Goal: Task Accomplishment & Management: Use online tool/utility

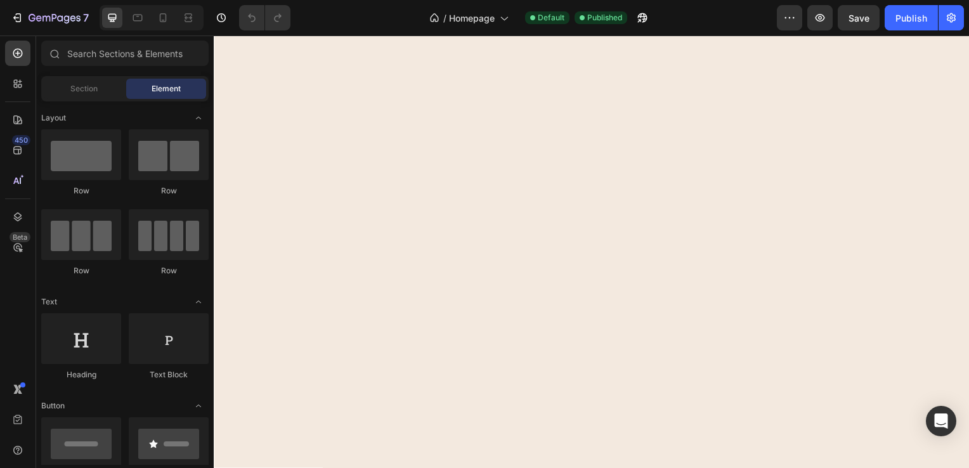
scroll to position [3042, 0]
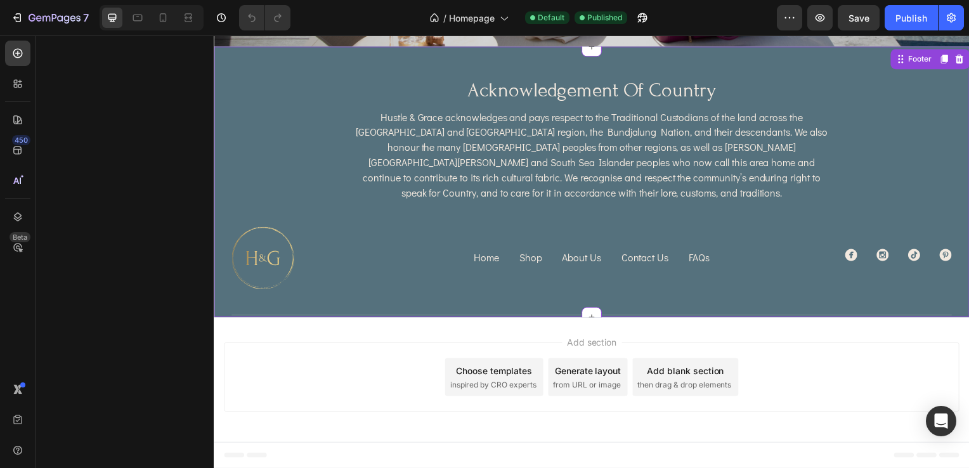
click at [871, 145] on div "Hustle & Grace acknowledges and pays respect to the Traditional Custodians of t…" at bounding box center [593, 156] width 725 height 94
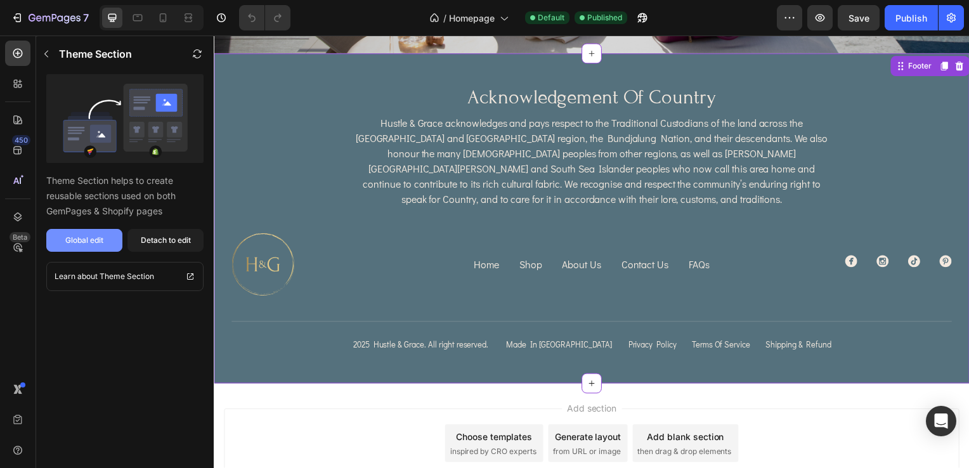
click at [86, 243] on div "Global edit" at bounding box center [84, 240] width 38 height 11
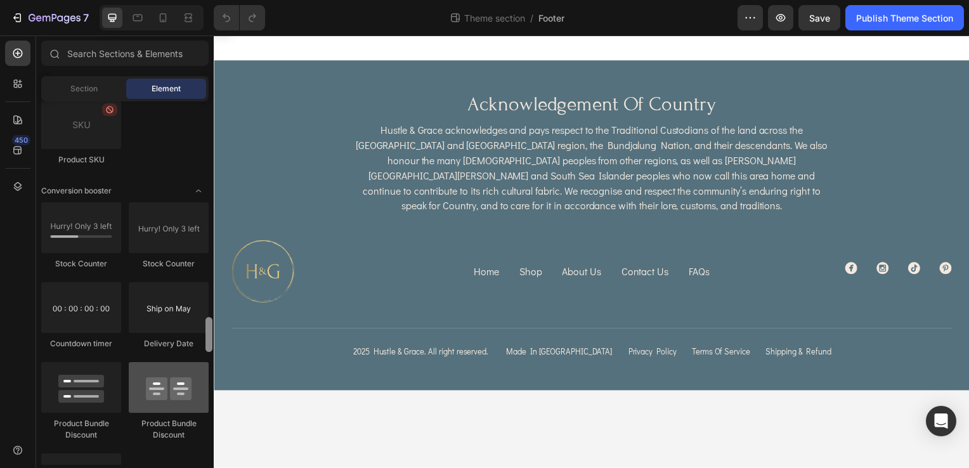
scroll to position [2464, 0]
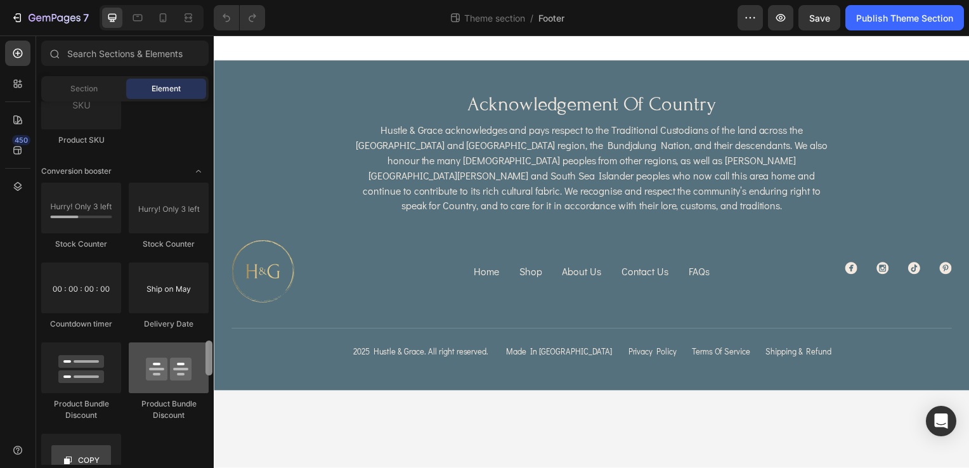
drag, startPoint x: 210, startPoint y: 160, endPoint x: 196, endPoint y: 363, distance: 202.8
click at [196, 363] on div "Layout Row Row Row Row Text Heading Text Block Button Button Button Media Image…" at bounding box center [125, 282] width 178 height 363
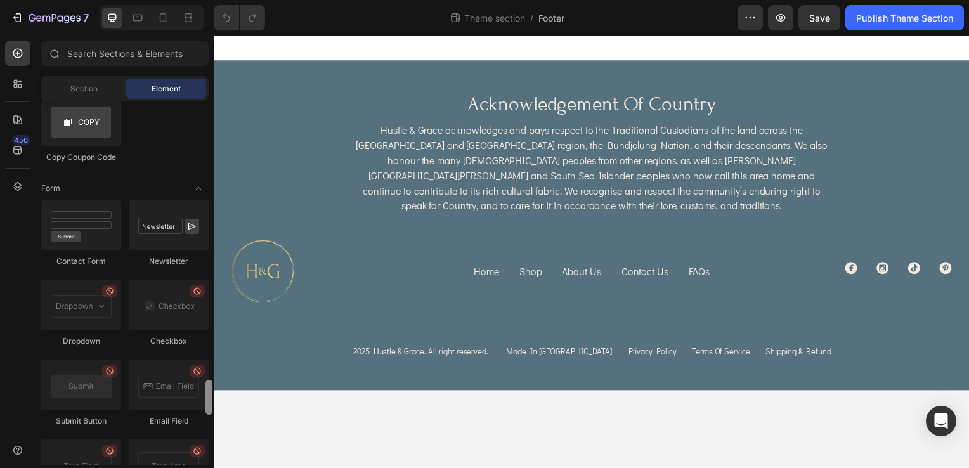
scroll to position [2848, 0]
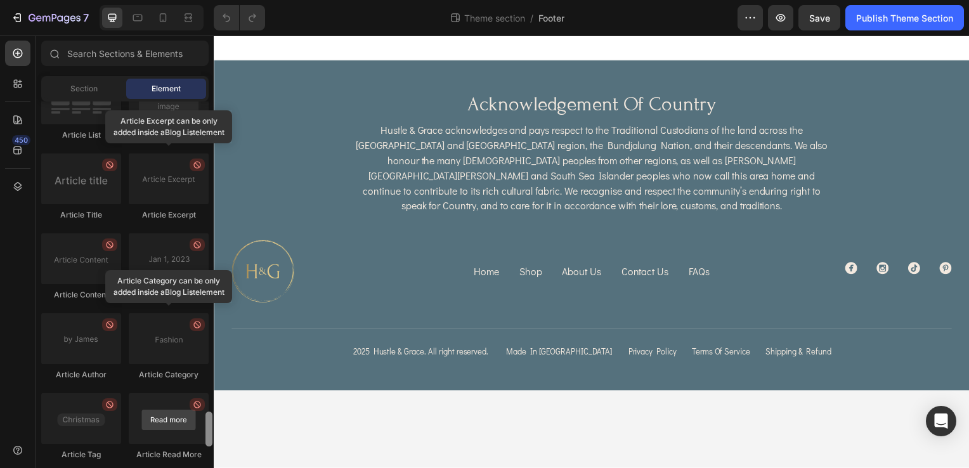
drag, startPoint x: 209, startPoint y: 361, endPoint x: 197, endPoint y: 433, distance: 73.2
click at [197, 433] on div "Layout Row Row Row Row Text Heading Text Block Button Button Button Media Image…" at bounding box center [125, 282] width 178 height 363
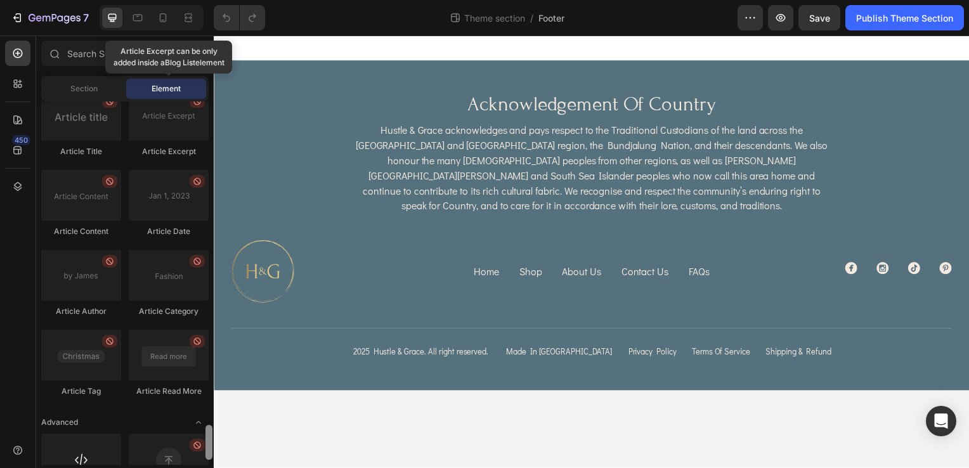
scroll to position [3383, 0]
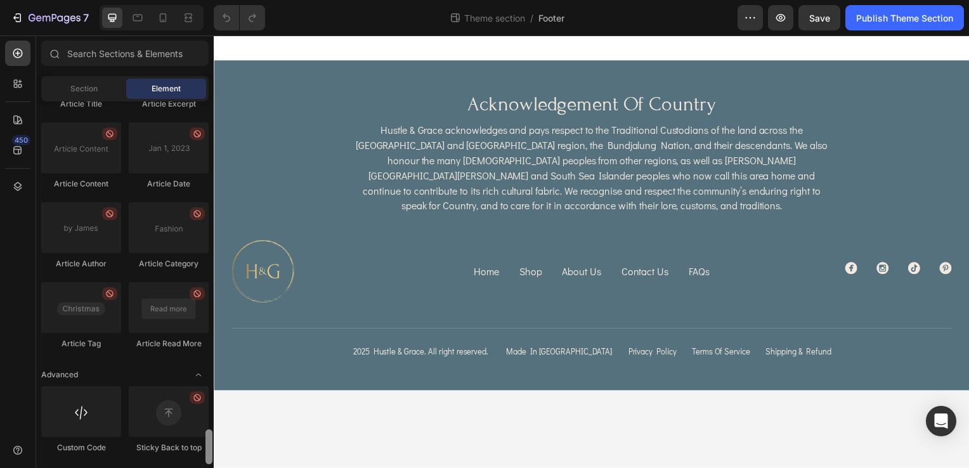
drag, startPoint x: 207, startPoint y: 445, endPoint x: 213, endPoint y: 465, distance: 21.9
click at [213, 465] on div "Sections(18) Elements(81) Section Element Hero Section Product Detail Brands Tr…" at bounding box center [125, 252] width 178 height 432
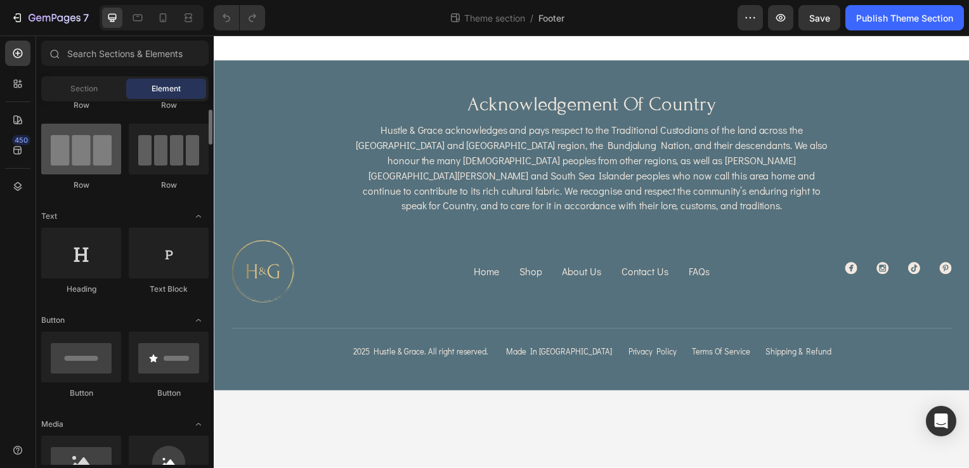
scroll to position [0, 0]
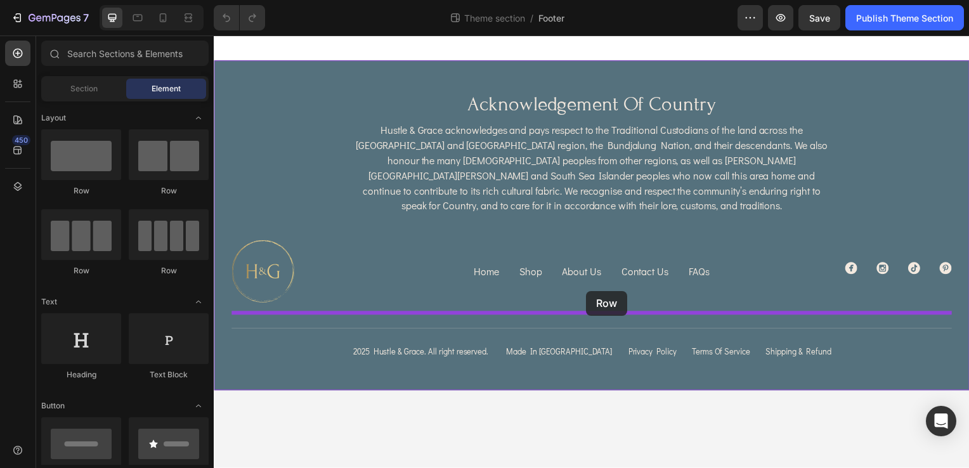
drag, startPoint x: 305, startPoint y: 186, endPoint x: 588, endPoint y: 293, distance: 302.8
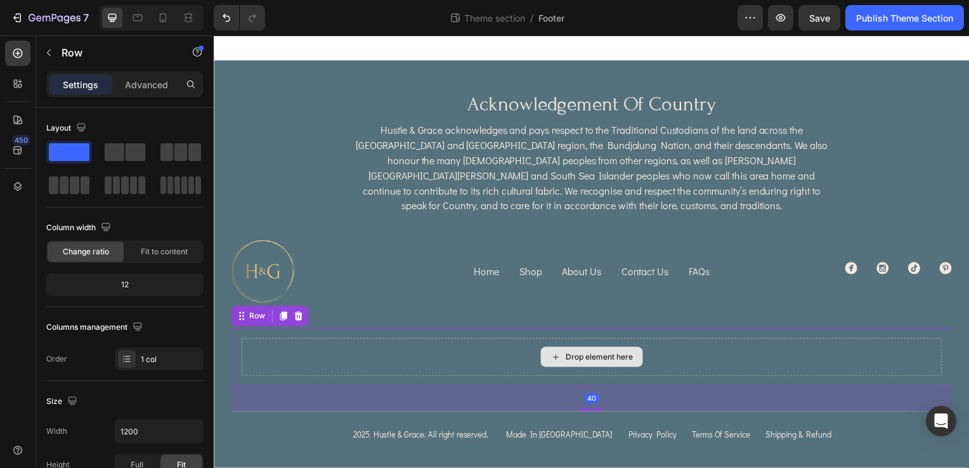
click at [672, 341] on div "Drop element here" at bounding box center [594, 360] width 705 height 38
click at [706, 341] on div "Drop element here" at bounding box center [594, 360] width 705 height 38
click at [146, 98] on div "Settings Advanced" at bounding box center [125, 90] width 178 height 36
click at [146, 87] on p "Advanced" at bounding box center [146, 84] width 43 height 13
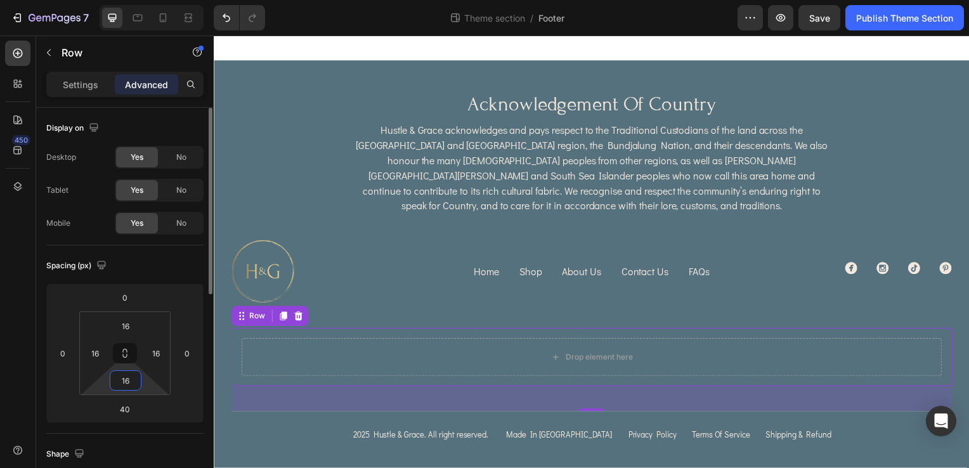
click at [134, 379] on input "16" at bounding box center [125, 380] width 25 height 19
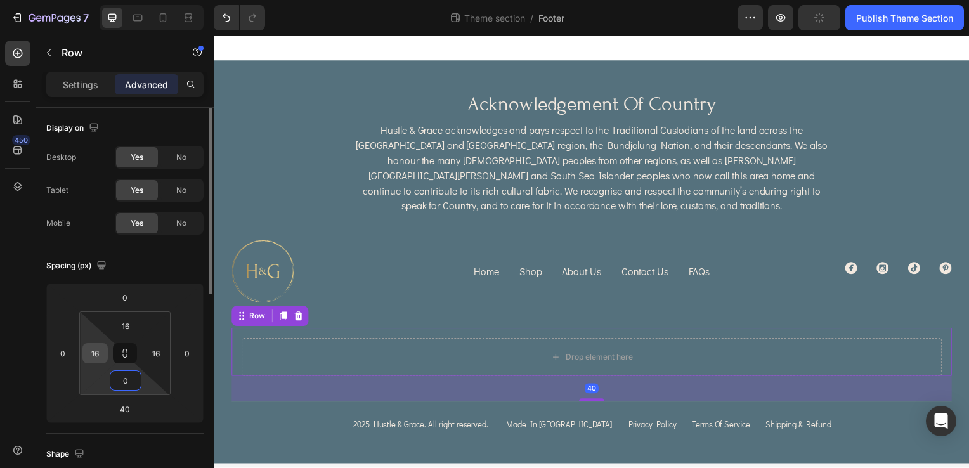
type input "0"
click at [98, 357] on input "16" at bounding box center [95, 353] width 19 height 19
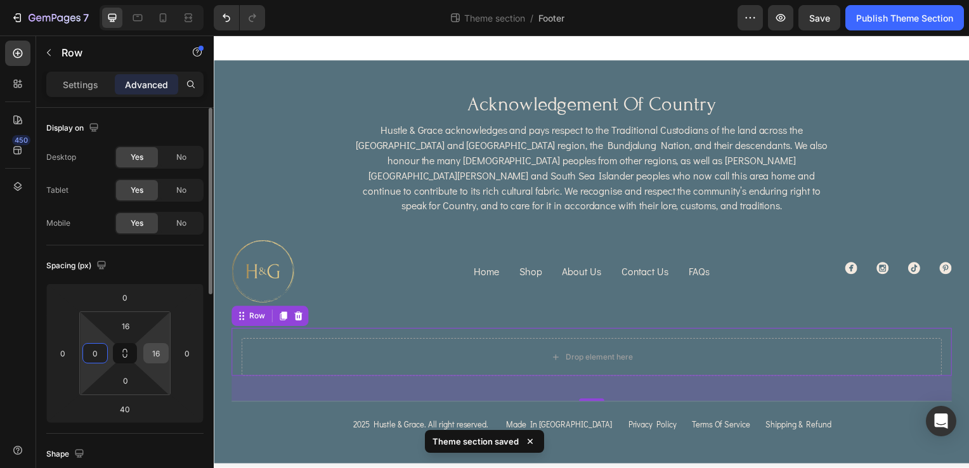
type input "0"
click at [157, 351] on input "16" at bounding box center [155, 353] width 19 height 19
type input "0"
click at [126, 326] on input "16" at bounding box center [125, 325] width 25 height 19
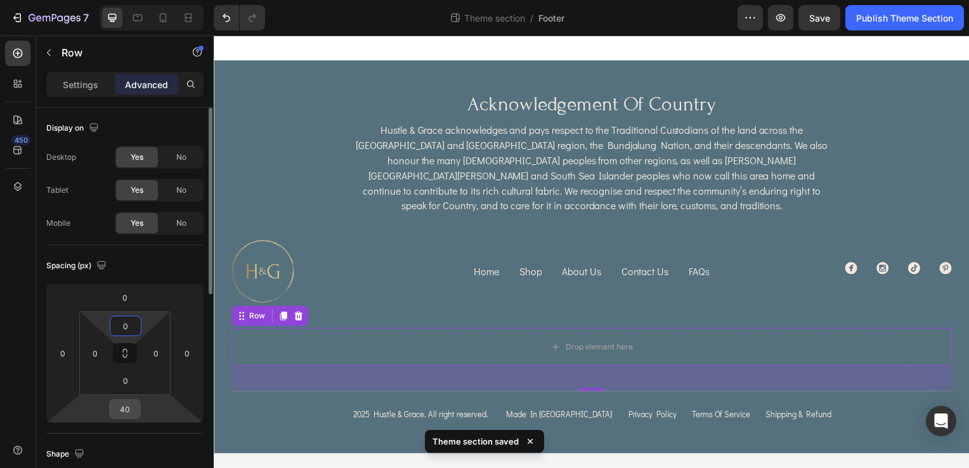
type input "0"
click at [129, 406] on input "40" at bounding box center [124, 408] width 25 height 19
type input "0"
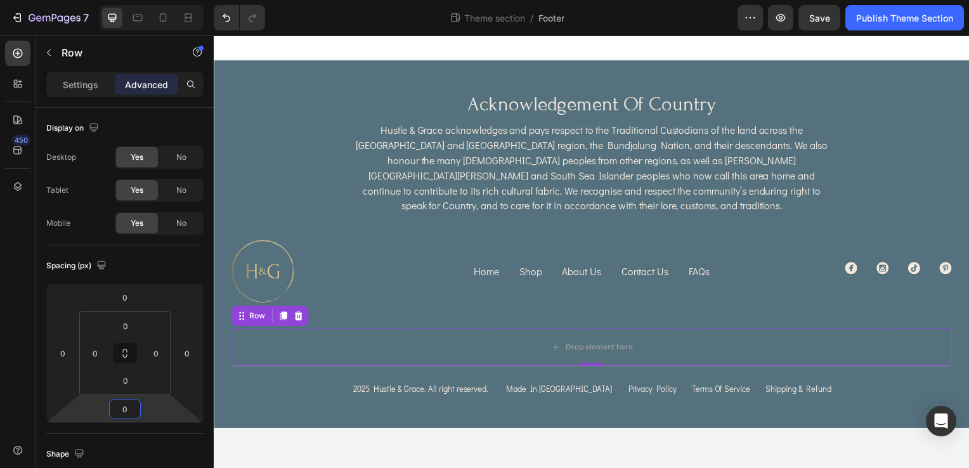
click at [450, 460] on body "Image acknowledgement of country Heading Hustle & Grace acknowledges and pays r…" at bounding box center [594, 254] width 761 height 436
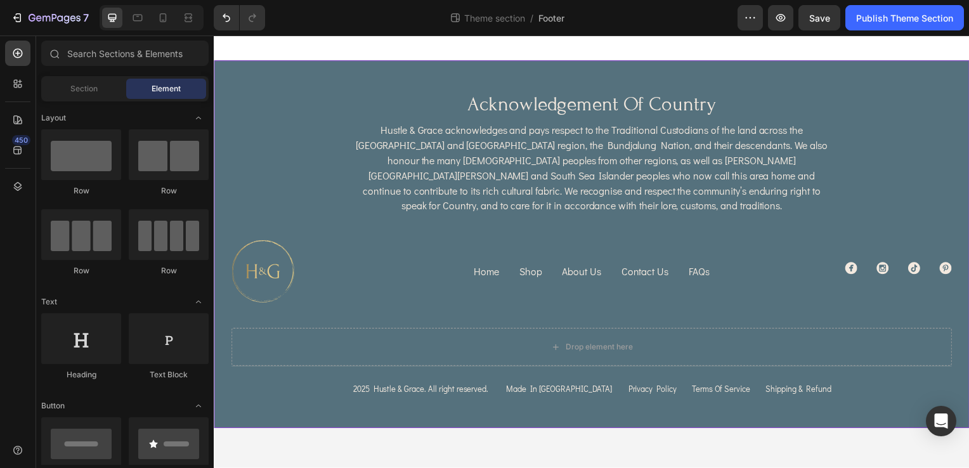
click at [566, 308] on div "Image acknowledgement of country Heading Hustle & Grace acknowledges and pays r…" at bounding box center [593, 246] width 725 height 307
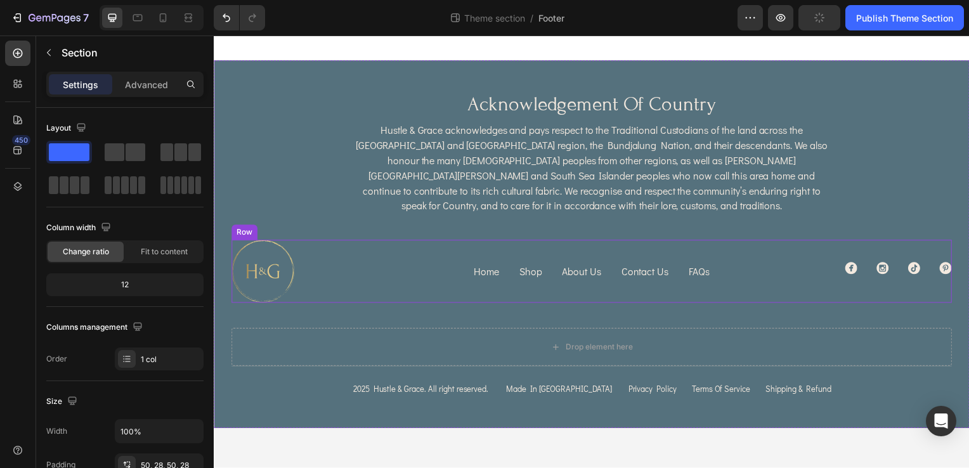
click at [586, 271] on div "Home Button Shop Button About Us Button Contact Us Button FAQs Button Row Polic…" at bounding box center [593, 273] width 337 height 63
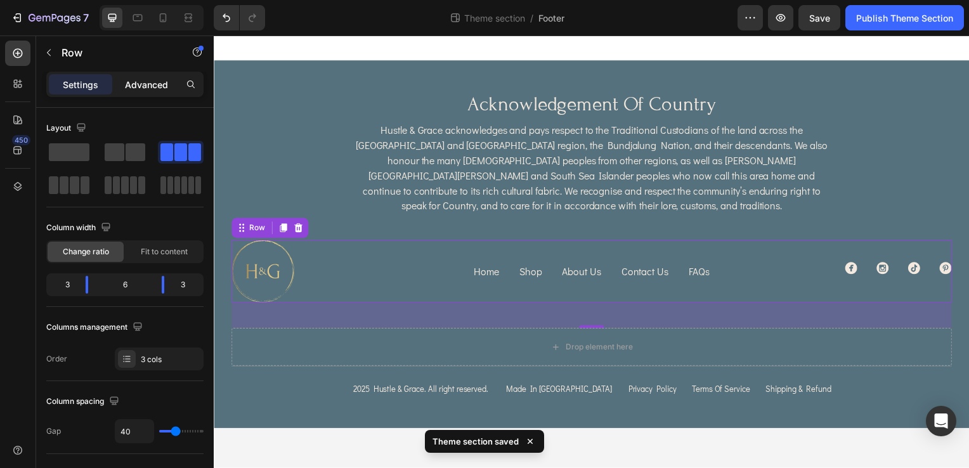
click at [154, 85] on p "Advanced" at bounding box center [146, 84] width 43 height 13
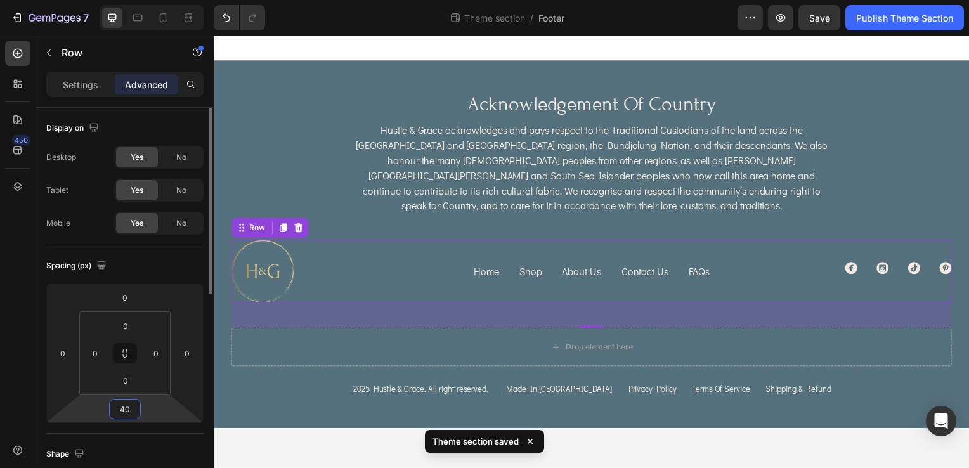
click at [134, 412] on input "40" at bounding box center [124, 408] width 25 height 19
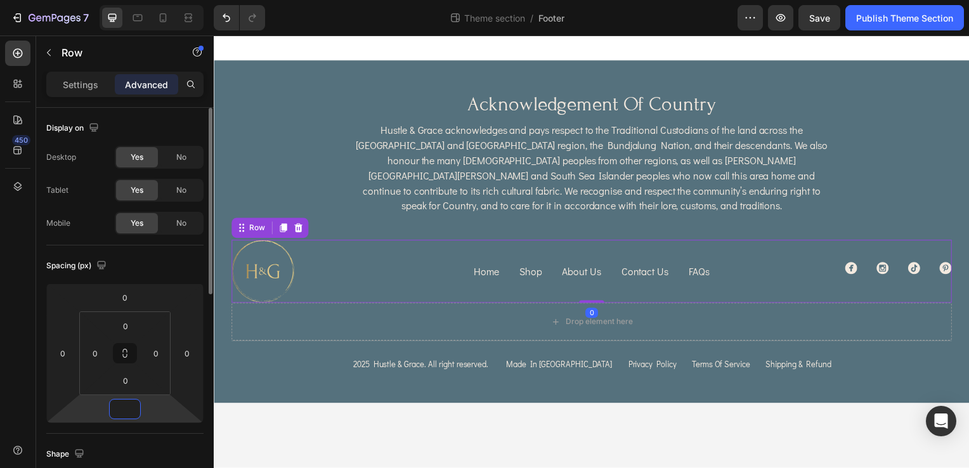
type input "0"
click at [642, 422] on body "Image acknowledgement of country Heading Hustle & Grace acknowledges and pays r…" at bounding box center [594, 254] width 761 height 436
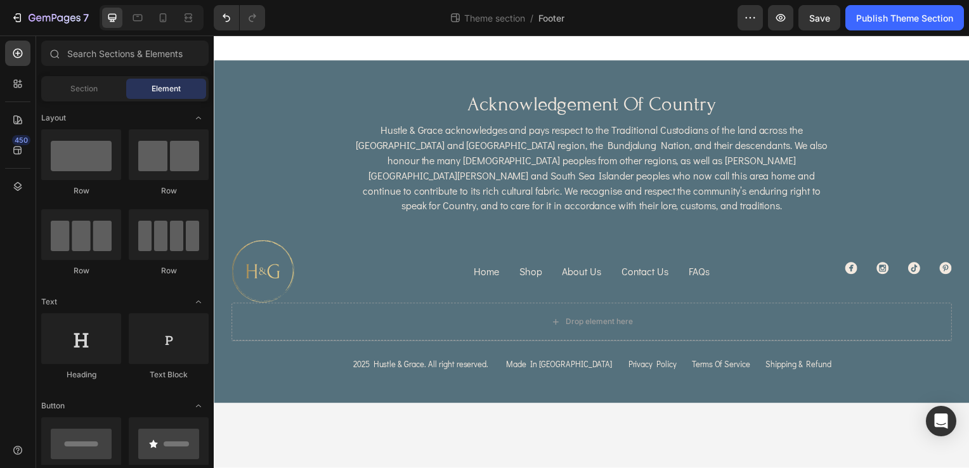
click at [148, 86] on div "Element" at bounding box center [166, 89] width 80 height 20
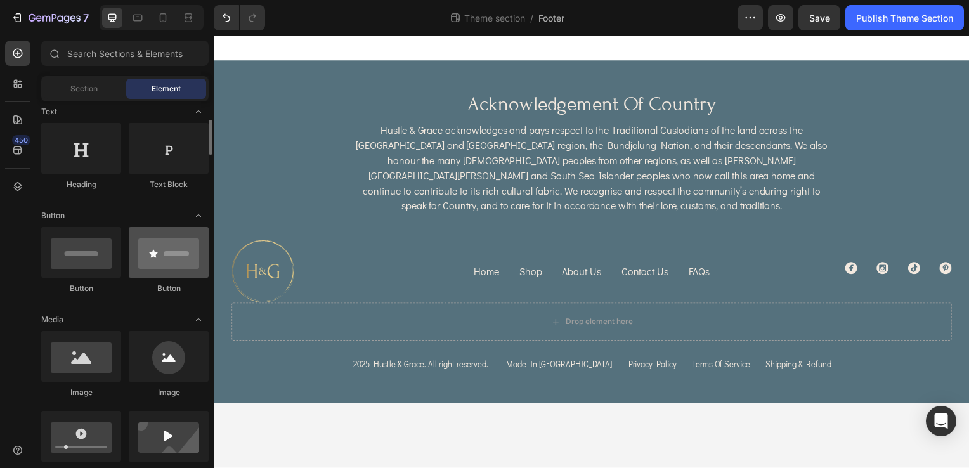
scroll to position [254, 0]
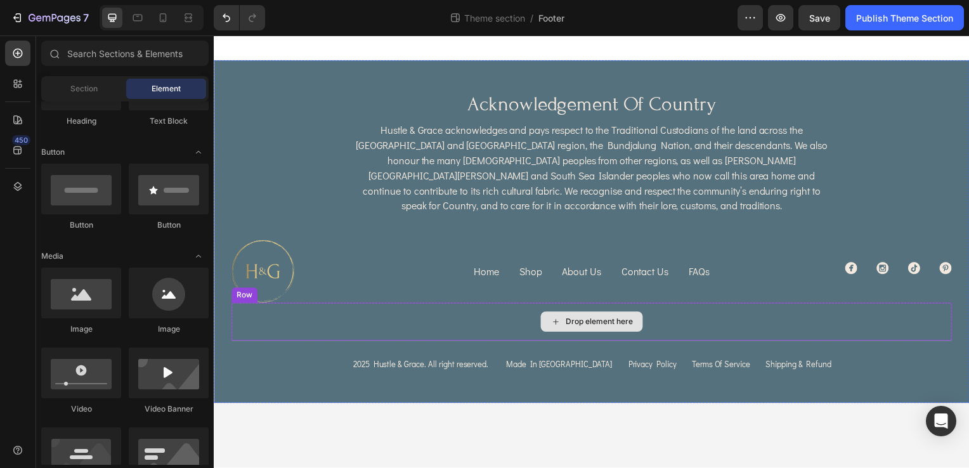
click at [490, 308] on div "Drop element here" at bounding box center [593, 324] width 725 height 38
click at [581, 314] on div "Drop element here" at bounding box center [594, 324] width 103 height 20
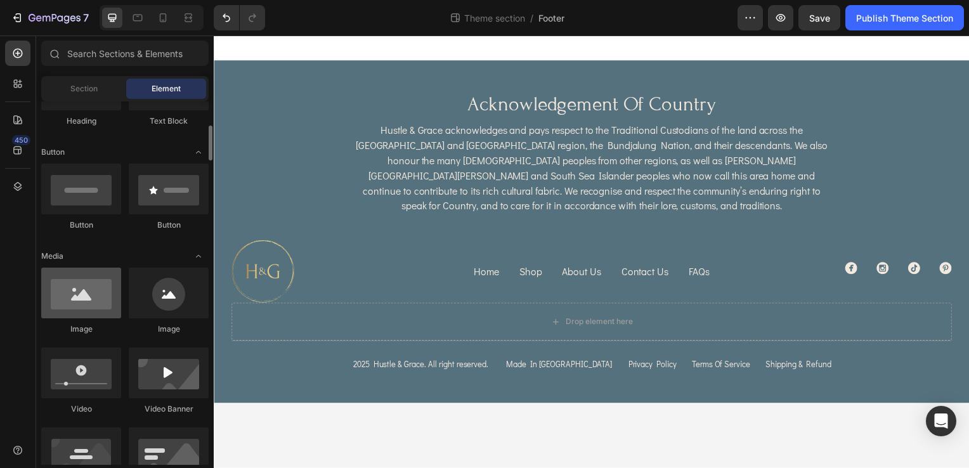
scroll to position [317, 0]
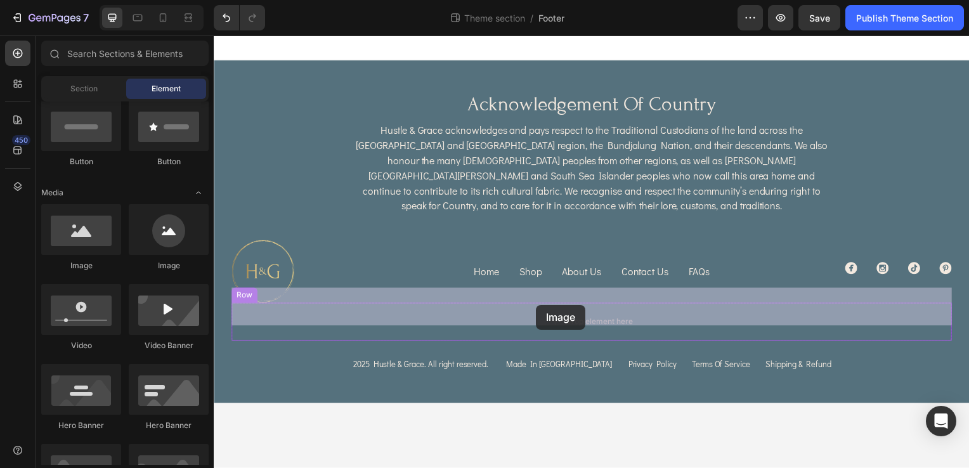
drag, startPoint x: 297, startPoint y: 278, endPoint x: 538, endPoint y: 307, distance: 242.6
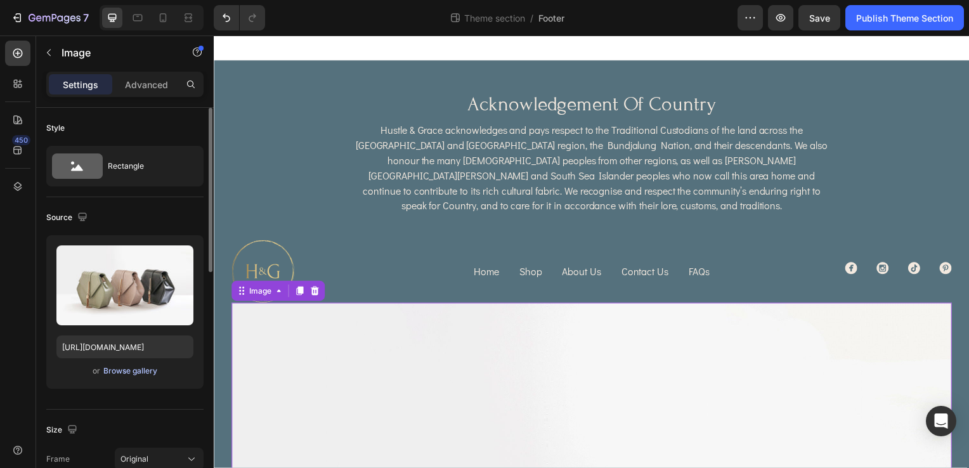
click at [127, 368] on div "Browse gallery" at bounding box center [130, 370] width 54 height 11
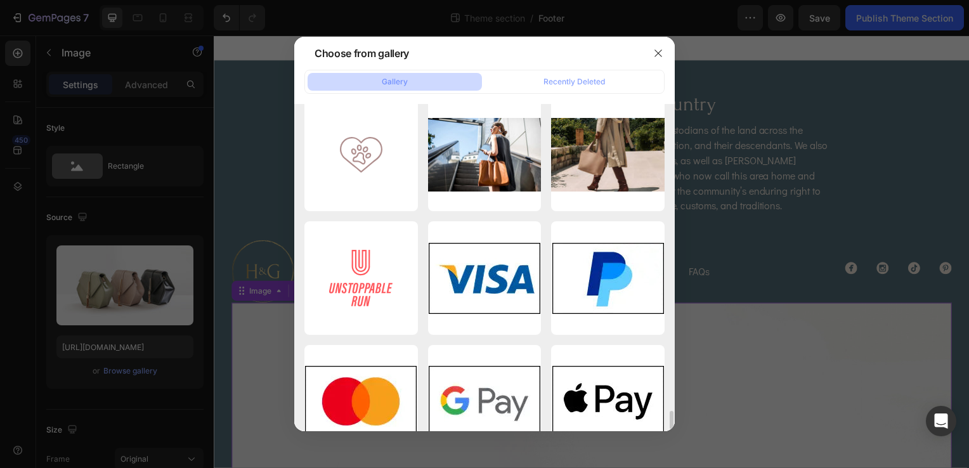
scroll to position [5360, 0]
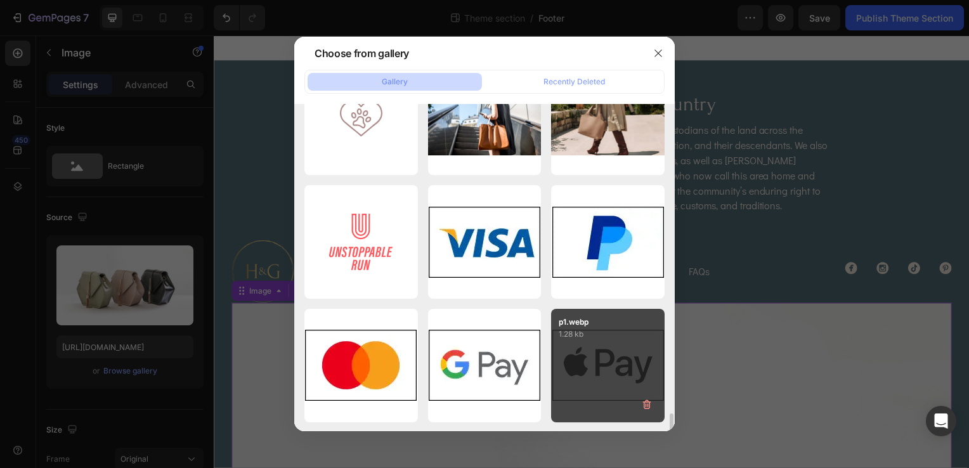
click at [599, 363] on div "p1.webp 1.28 kb" at bounding box center [608, 366] width 114 height 114
type input "https://cdn.shopify.com/s/files/1/0703/0289/2132/files/gempages_578549456991945…"
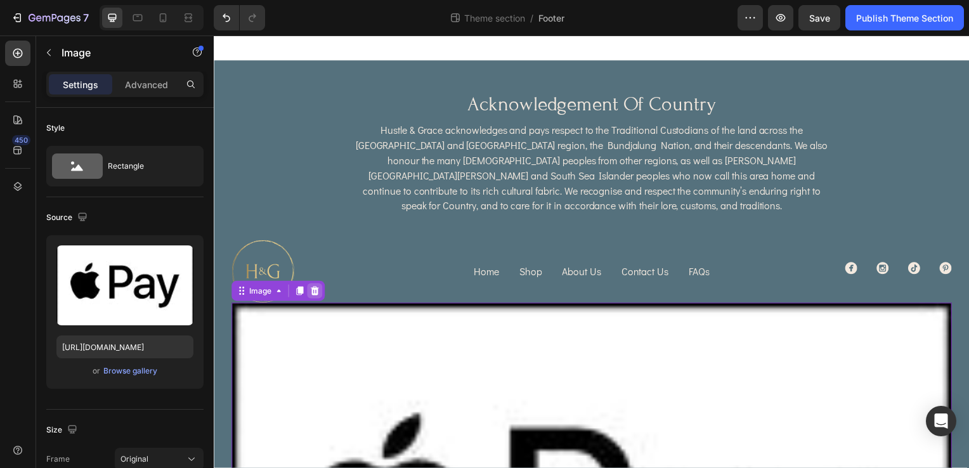
click at [315, 289] on icon at bounding box center [315, 293] width 8 height 9
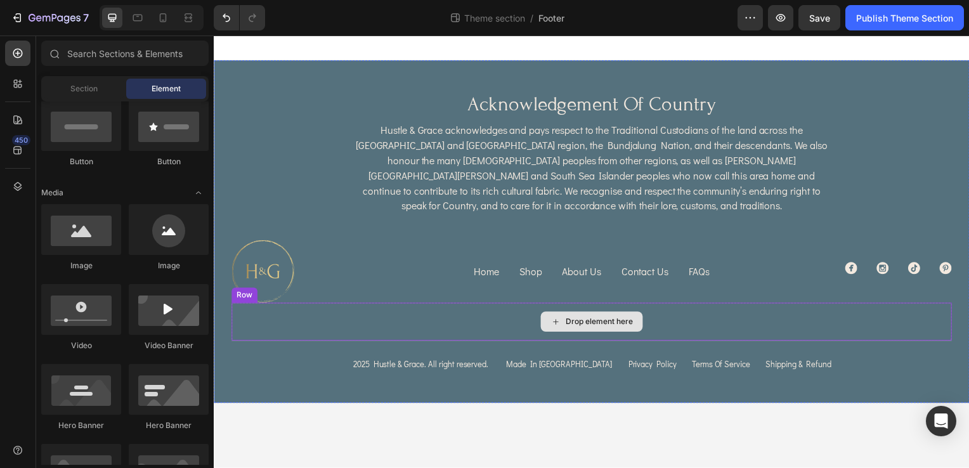
click at [678, 309] on div "Drop element here" at bounding box center [593, 324] width 725 height 38
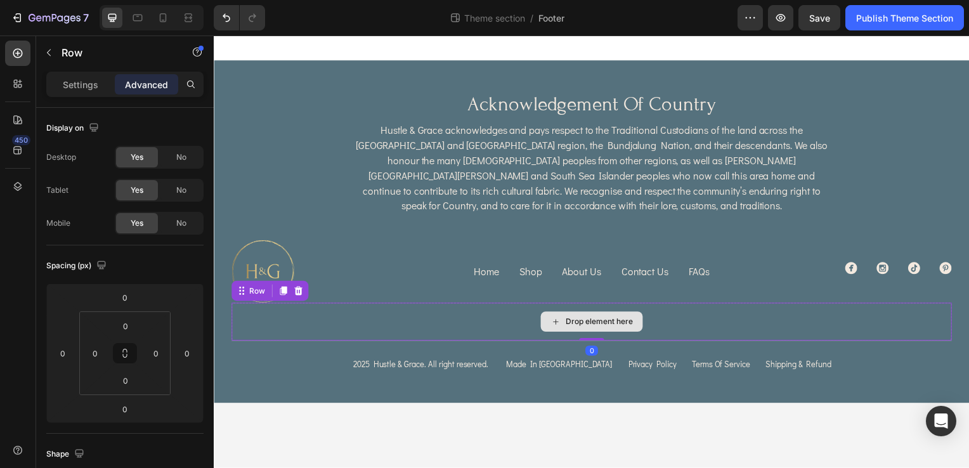
click at [696, 309] on div "Drop element here" at bounding box center [593, 324] width 725 height 38
click at [299, 289] on icon at bounding box center [299, 293] width 8 height 9
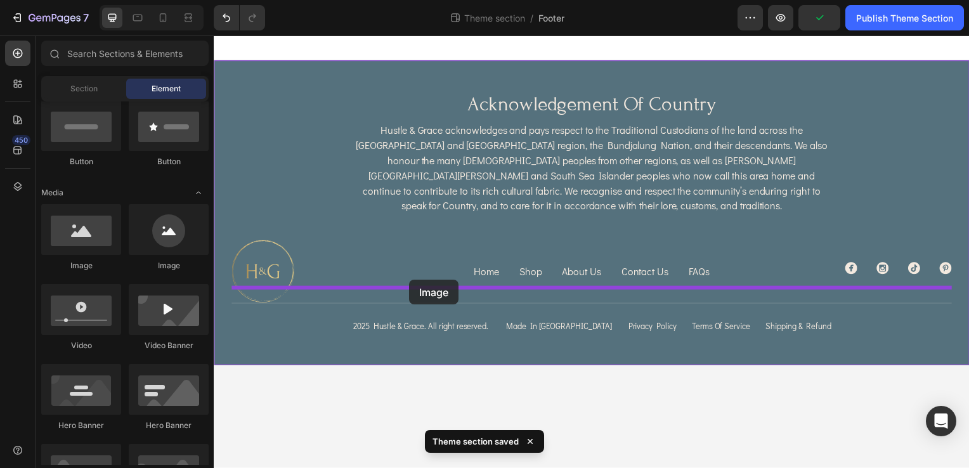
drag, startPoint x: 299, startPoint y: 270, endPoint x: 410, endPoint y: 282, distance: 112.2
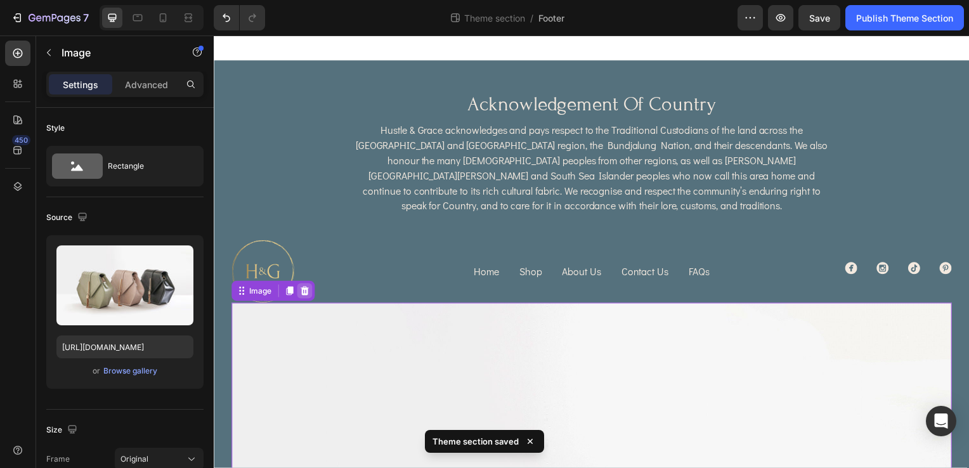
click at [302, 289] on icon at bounding box center [305, 293] width 8 height 9
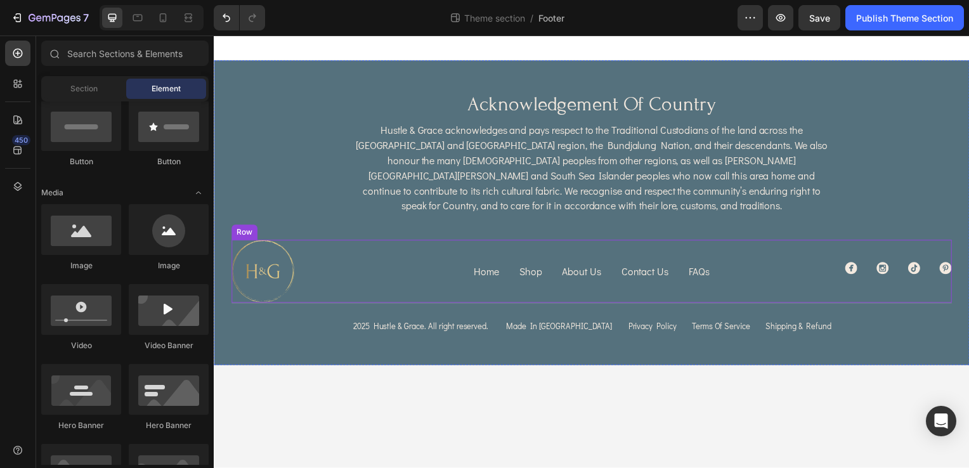
click at [434, 271] on div "Home Button Shop Button About Us Button Contact Us Button FAQs Button Row Polic…" at bounding box center [593, 273] width 337 height 63
